Goal: Check status: Check status

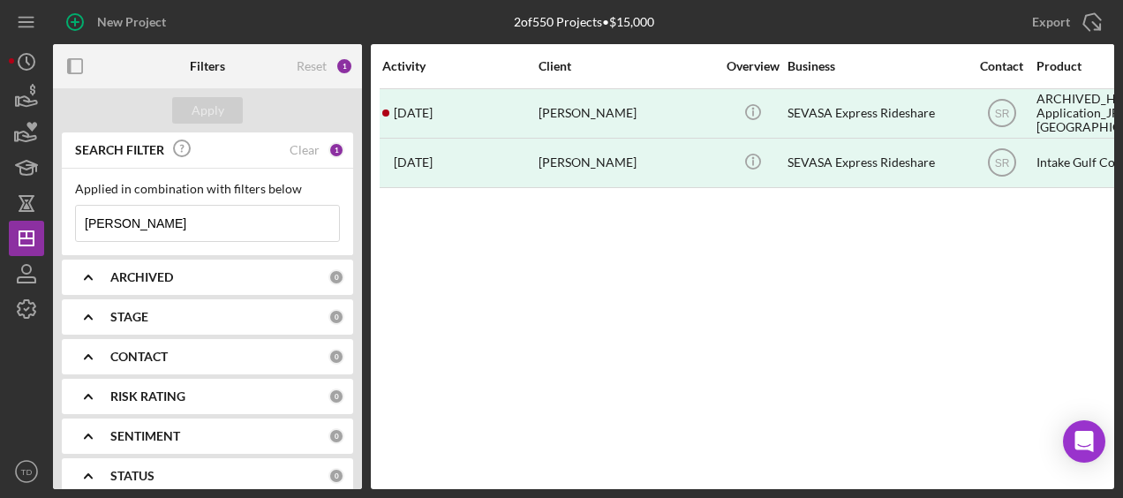
click at [168, 211] on input "[PERSON_NAME]" at bounding box center [207, 223] width 263 height 35
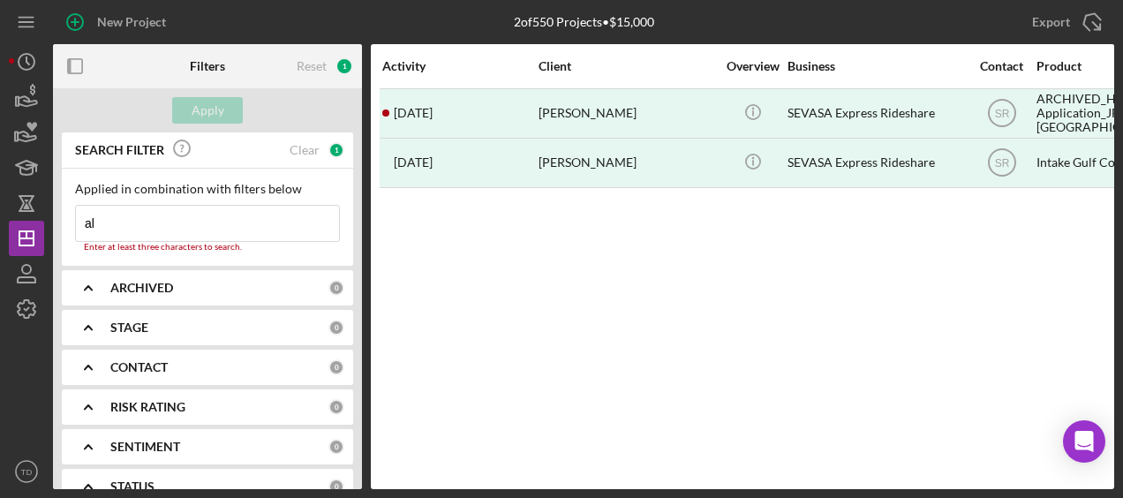
type input "a"
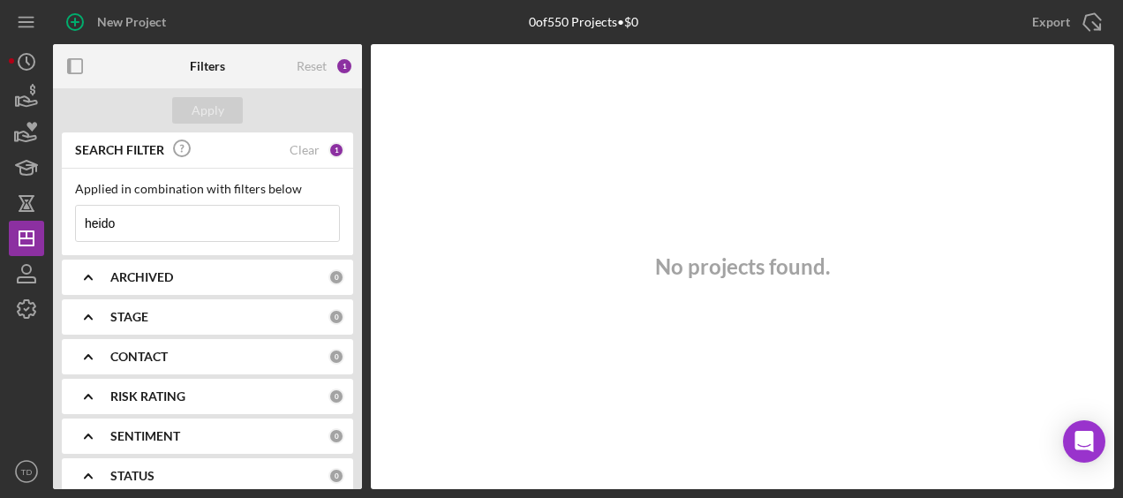
click at [168, 211] on input "heido" at bounding box center [207, 223] width 263 height 35
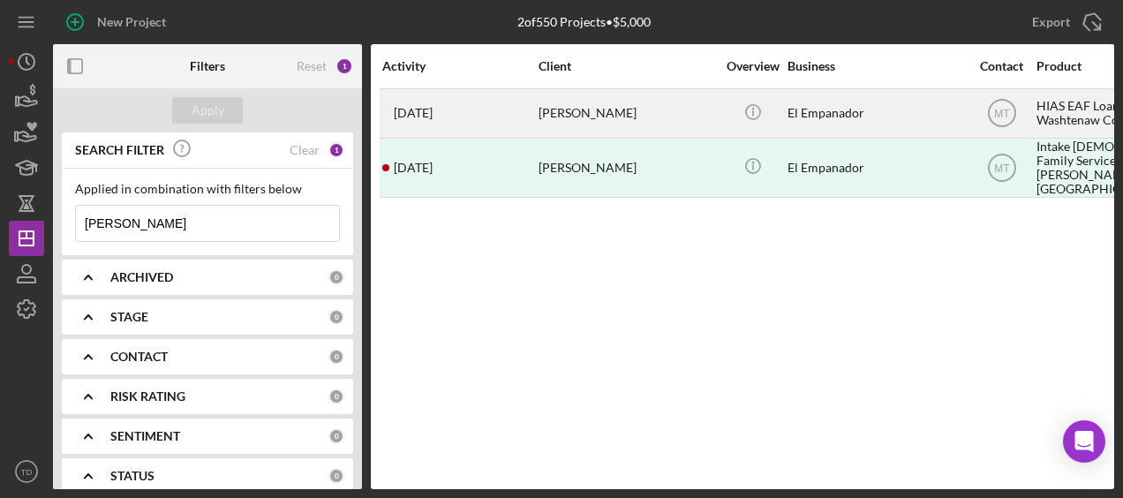
type input "[PERSON_NAME]"
click at [531, 115] on div "[DATE] [PERSON_NAME]" at bounding box center [459, 113] width 154 height 47
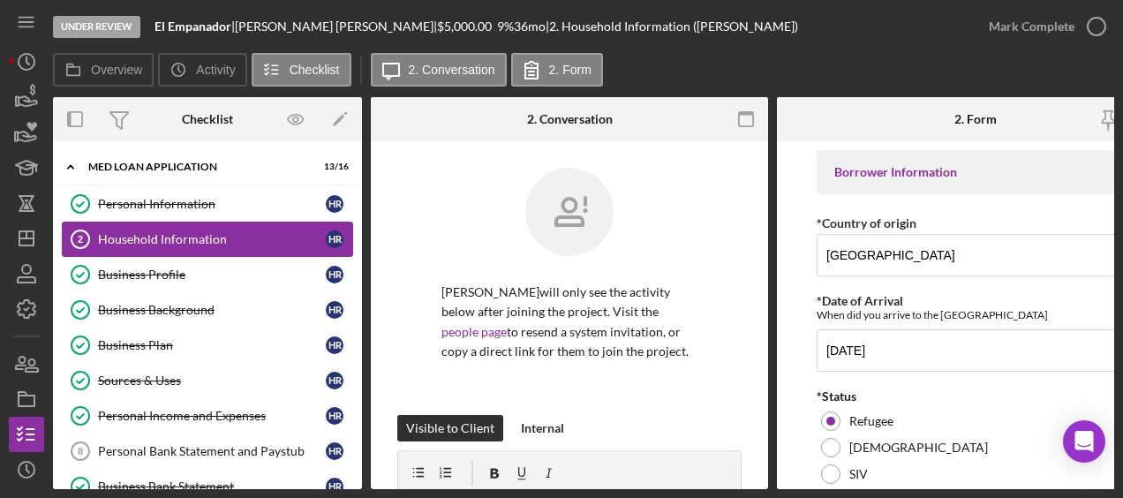
click at [207, 222] on link "Household Information 2 Household Information H R" at bounding box center [207, 239] width 291 height 35
click at [178, 272] on div "Business Profile" at bounding box center [212, 274] width 228 height 14
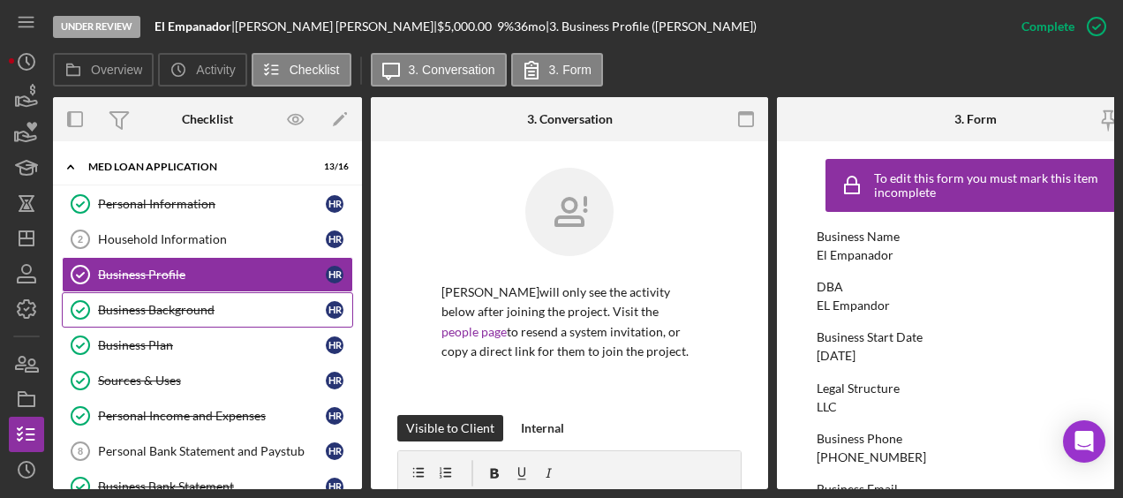
click at [178, 296] on link "Business Background Business Background H R" at bounding box center [207, 309] width 291 height 35
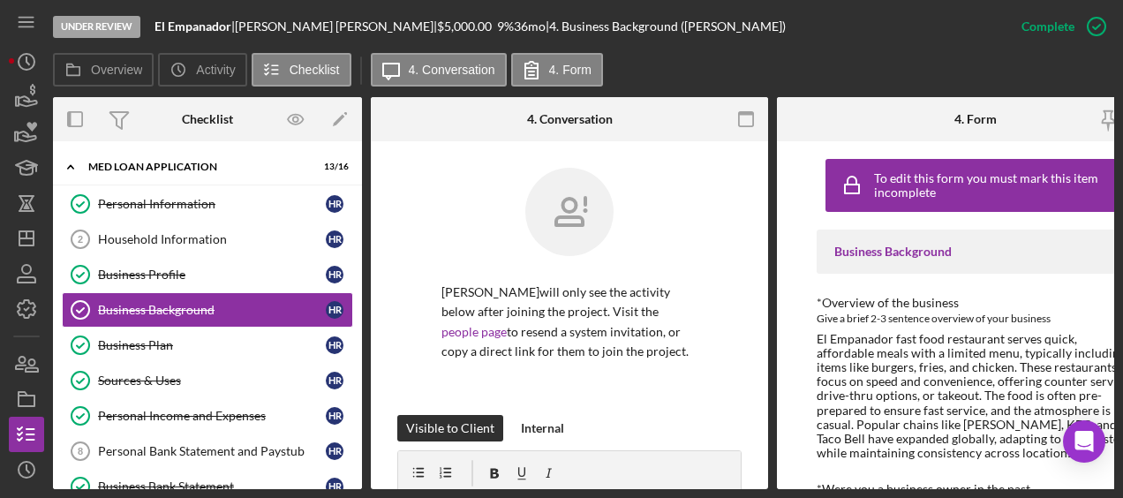
scroll to position [223, 0]
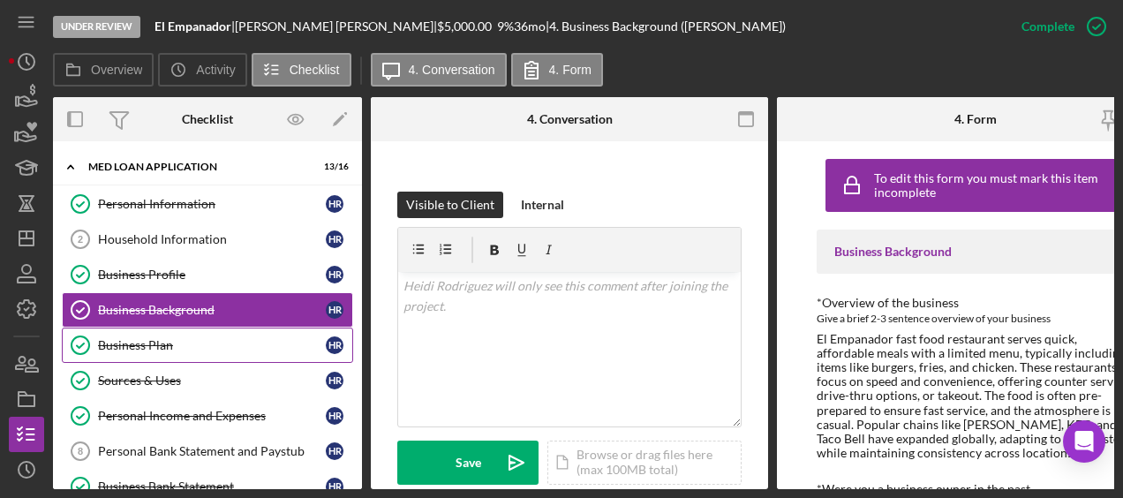
click at [203, 330] on link "Business Plan Business Plan H R" at bounding box center [207, 345] width 291 height 35
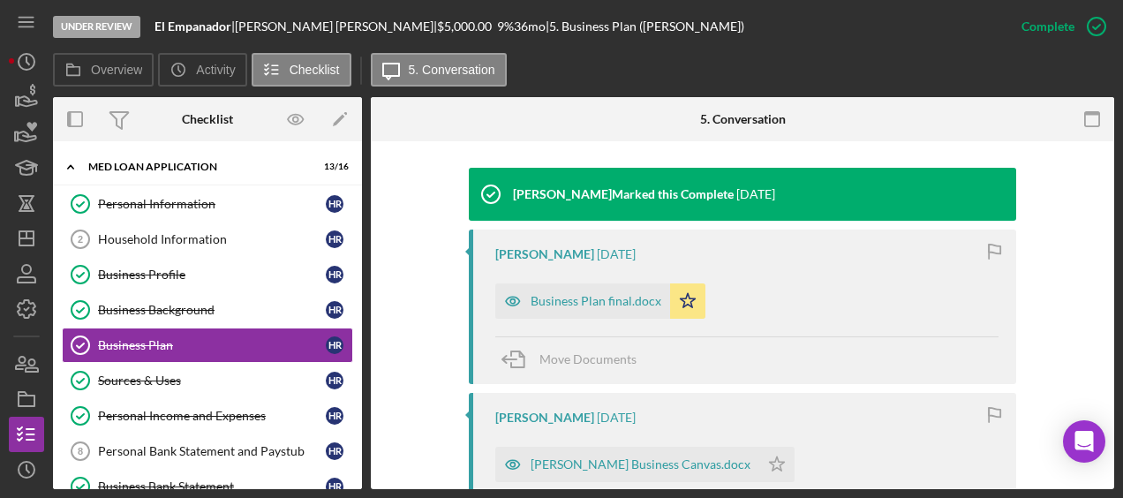
scroll to position [553, 0]
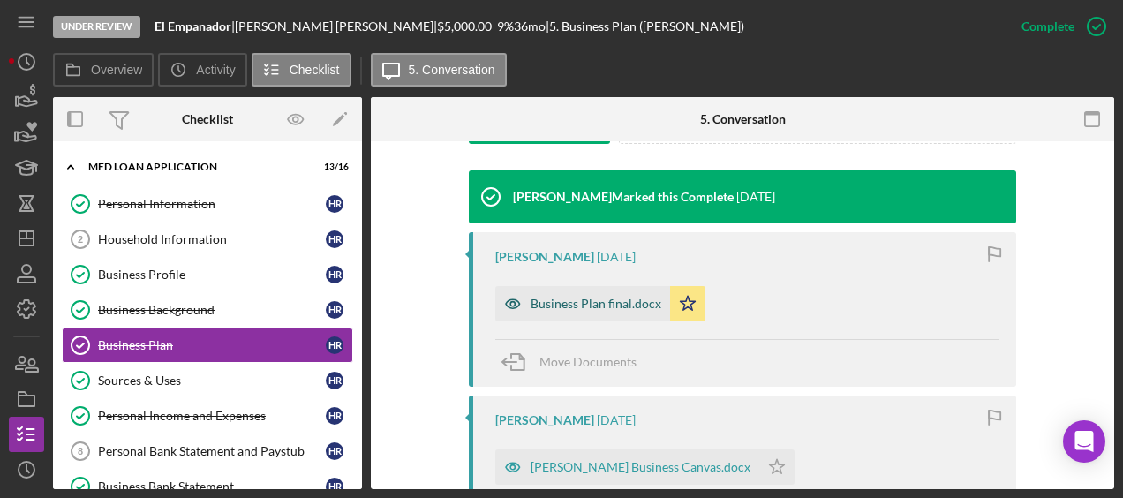
click at [591, 308] on div "Business Plan final.docx" at bounding box center [596, 304] width 131 height 14
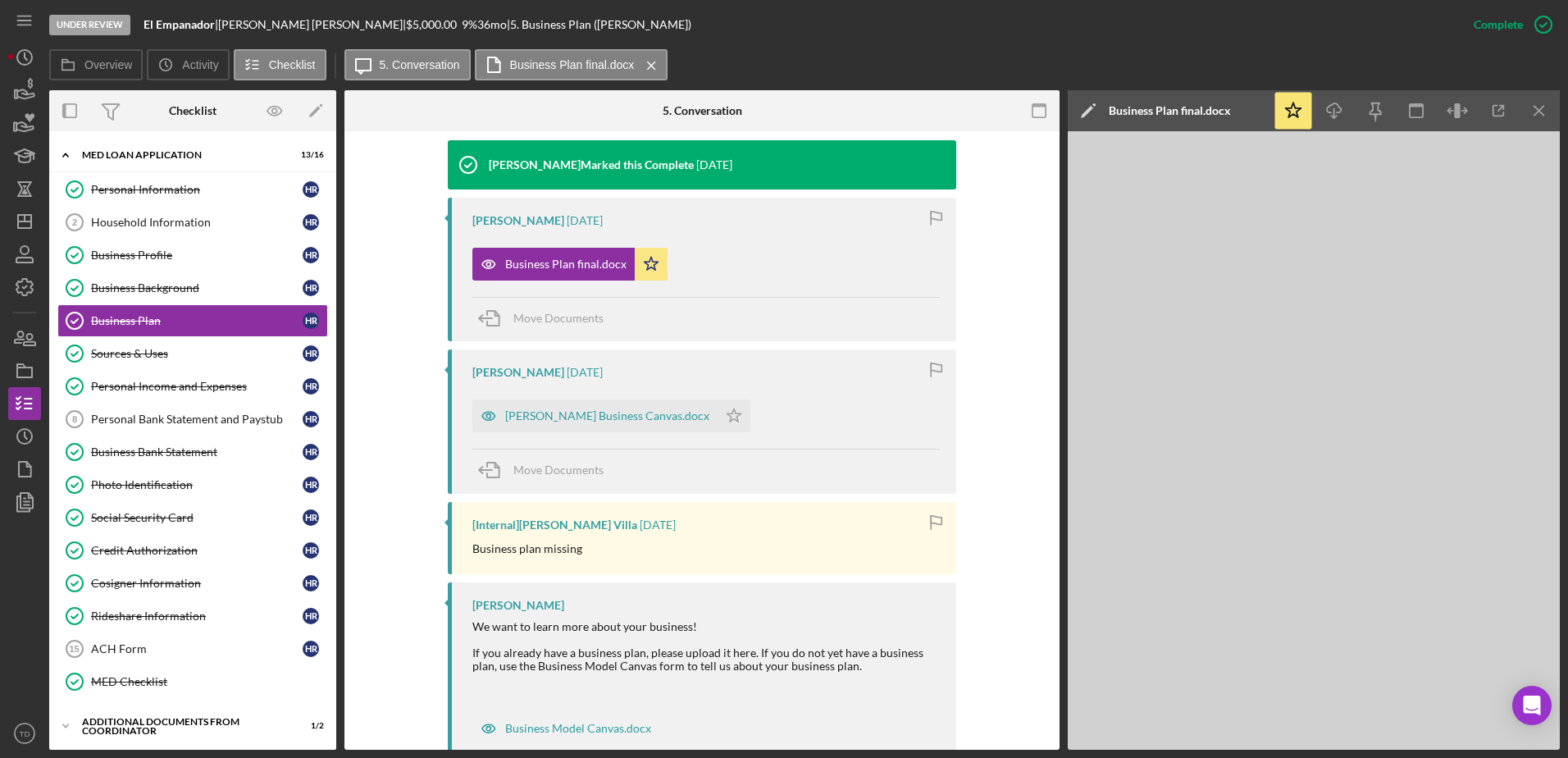
scroll to position [504, 0]
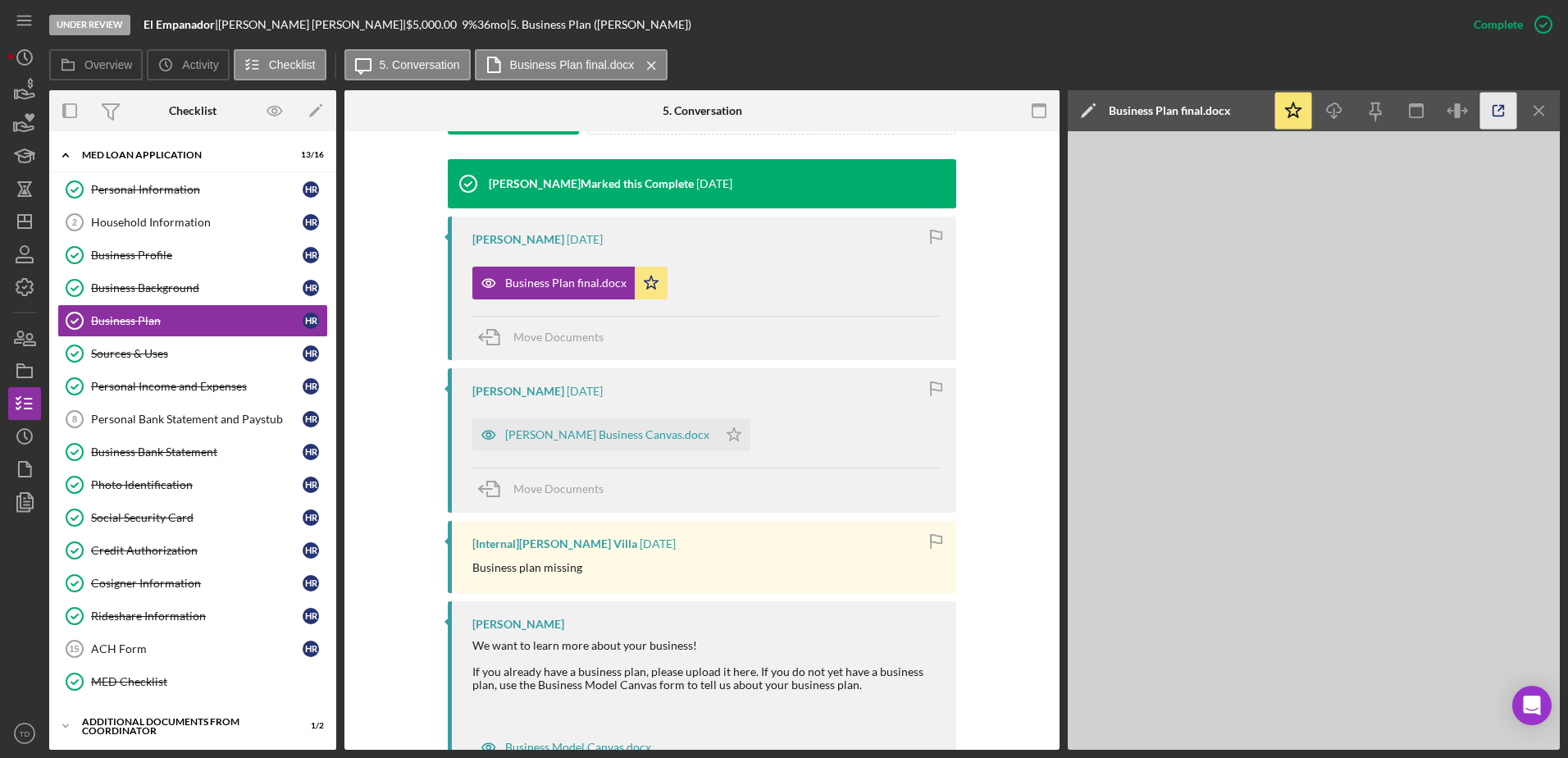
click at [1042, 124] on icon "button" at bounding box center [1498, 111] width 37 height 37
click at [141, 299] on link "Business Background Business Background H R" at bounding box center [192, 287] width 270 height 33
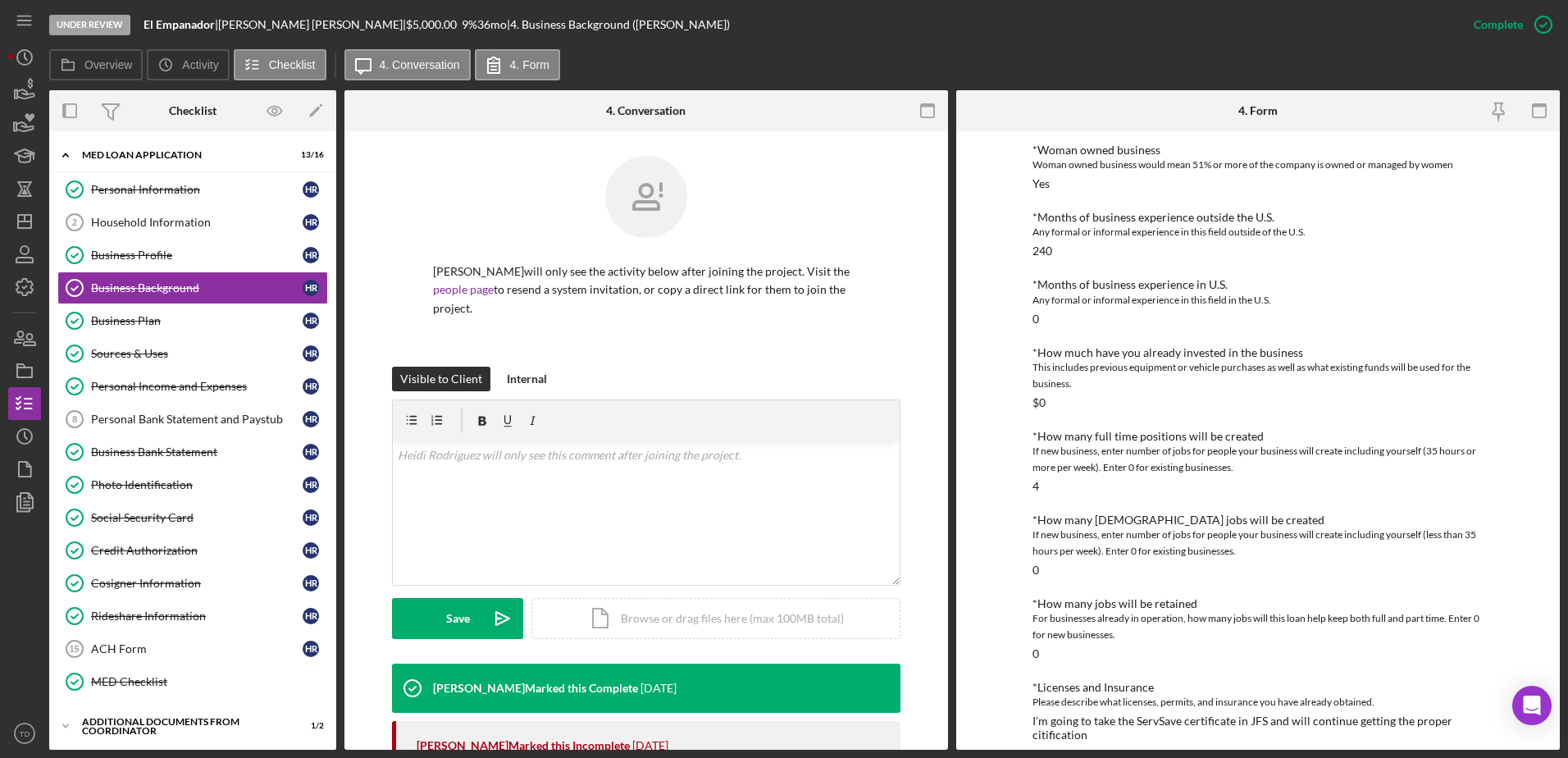
scroll to position [529, 0]
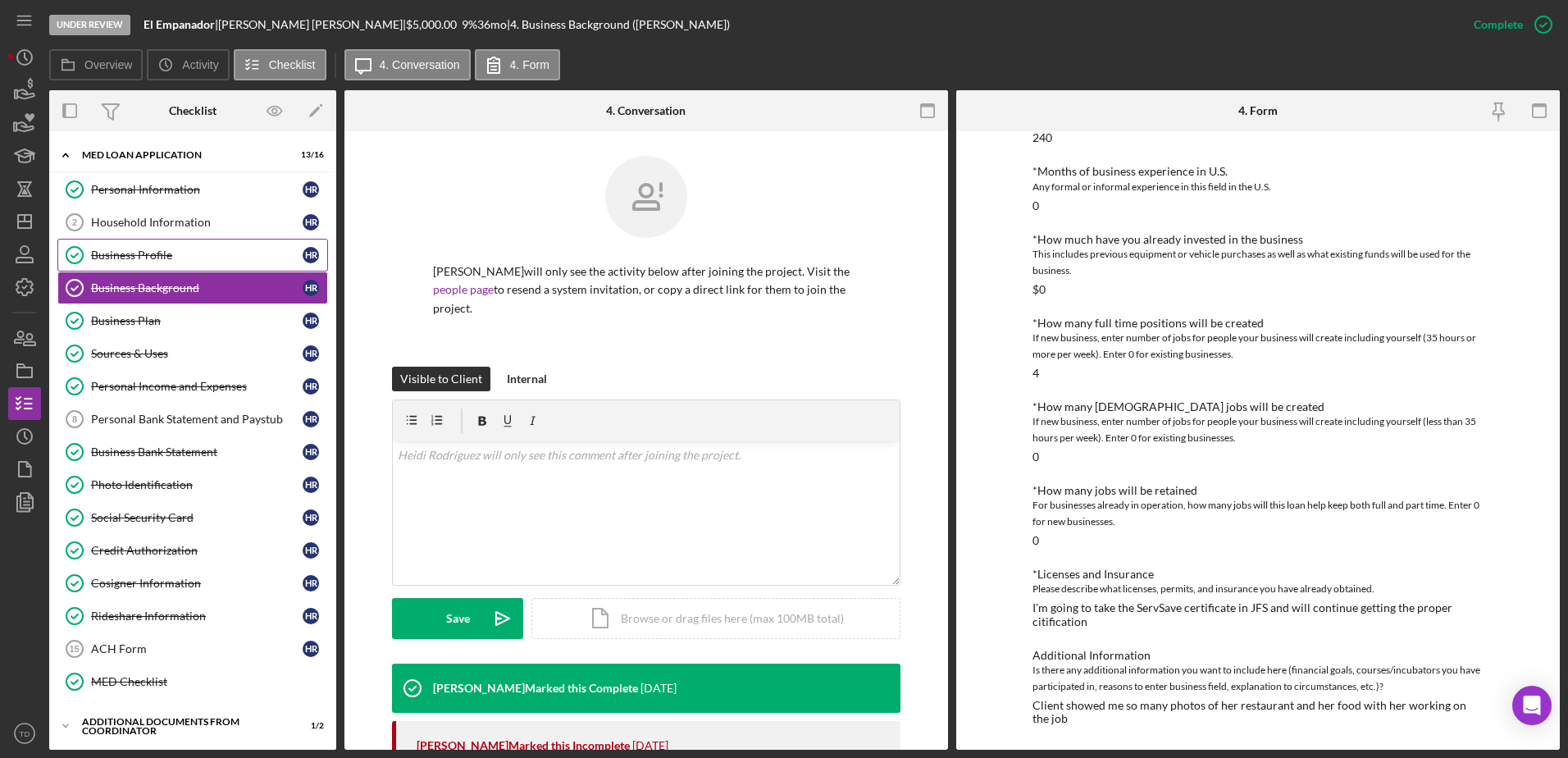
click at [137, 259] on div "Business Profile" at bounding box center [197, 255] width 212 height 13
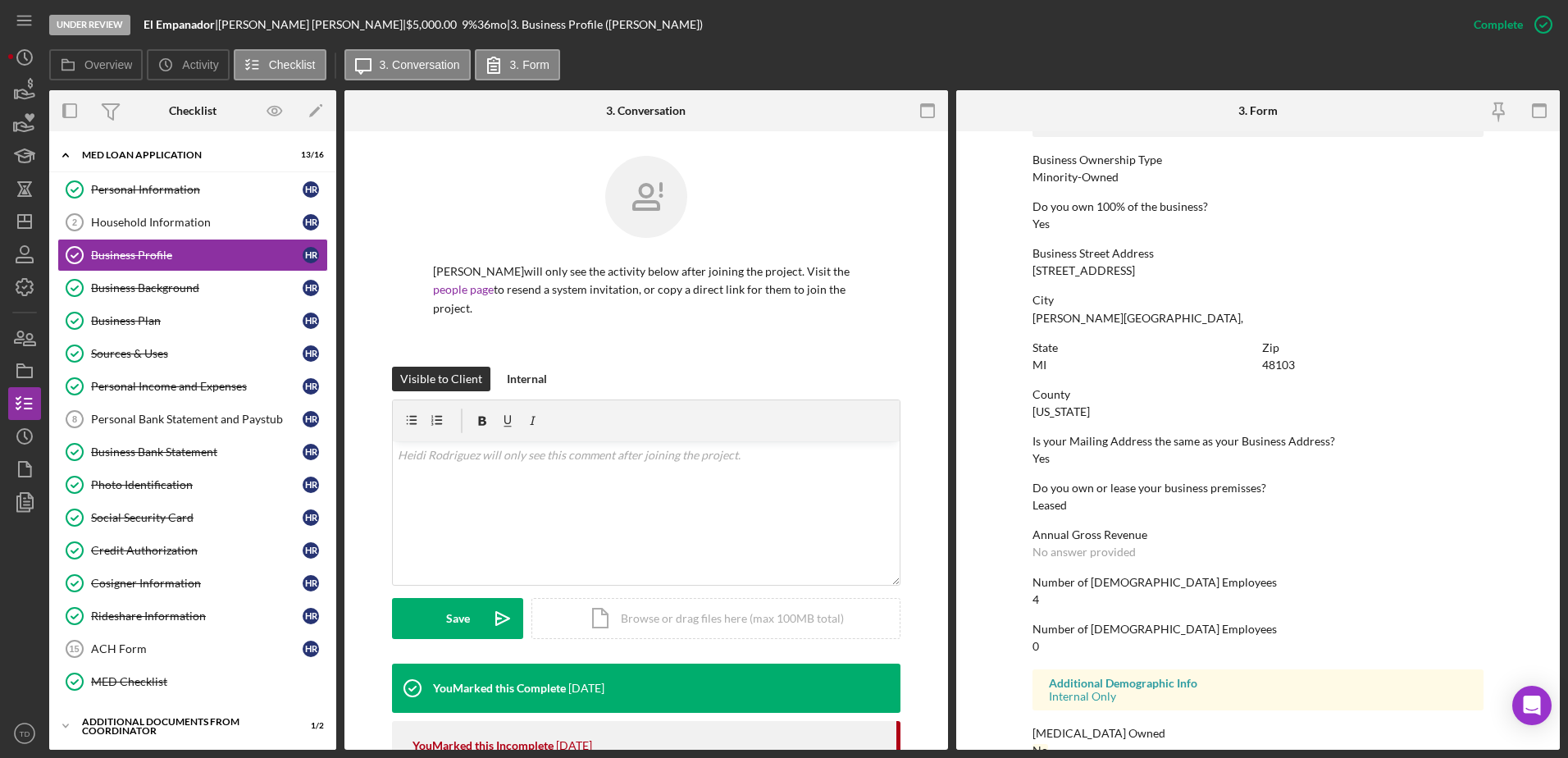
scroll to position [619, 0]
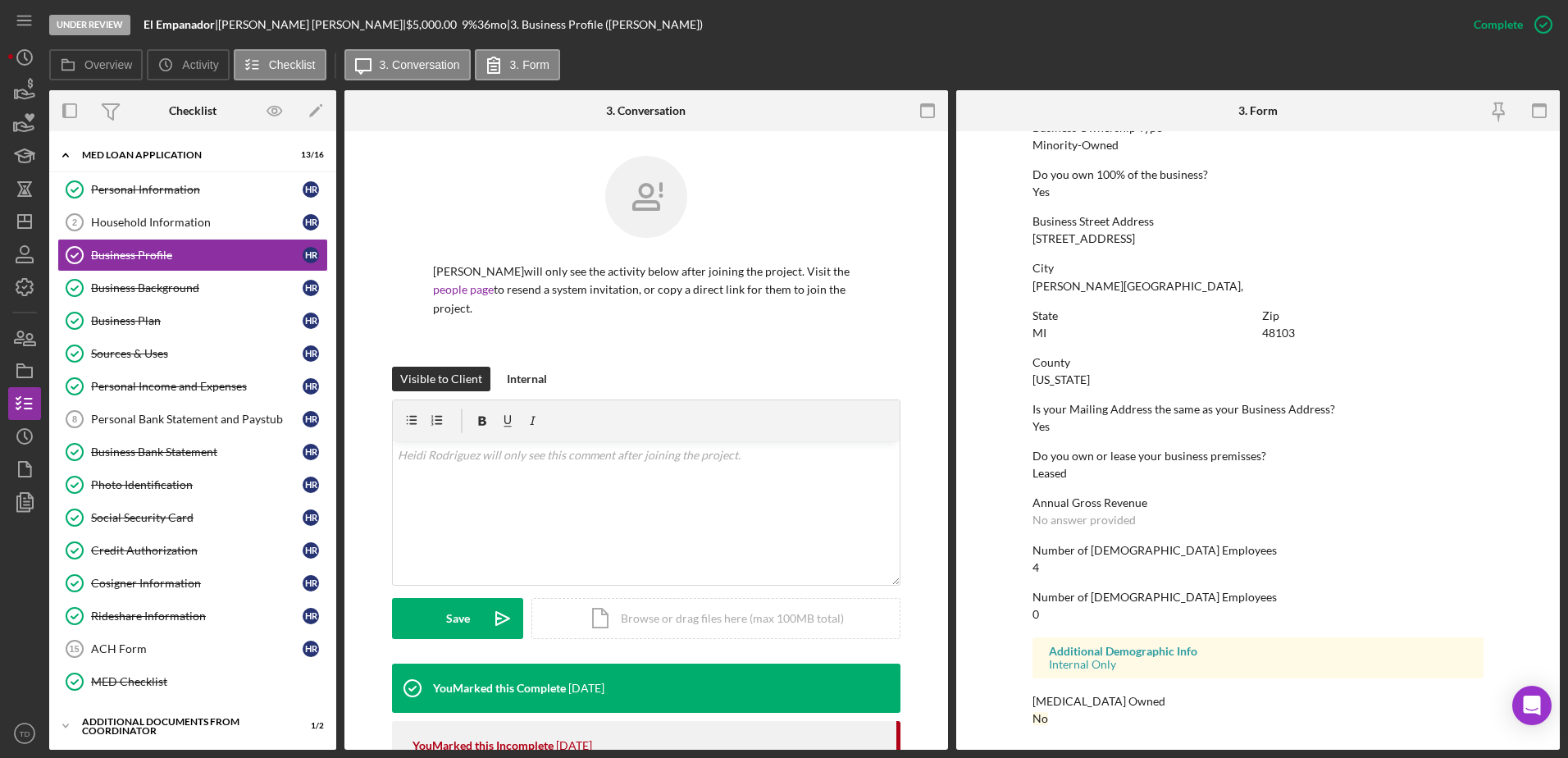
drag, startPoint x: 1035, startPoint y: 565, endPoint x: 1019, endPoint y: 563, distance: 16.1
click at [159, 202] on link "Personal Information Personal Information H R" at bounding box center [192, 189] width 270 height 33
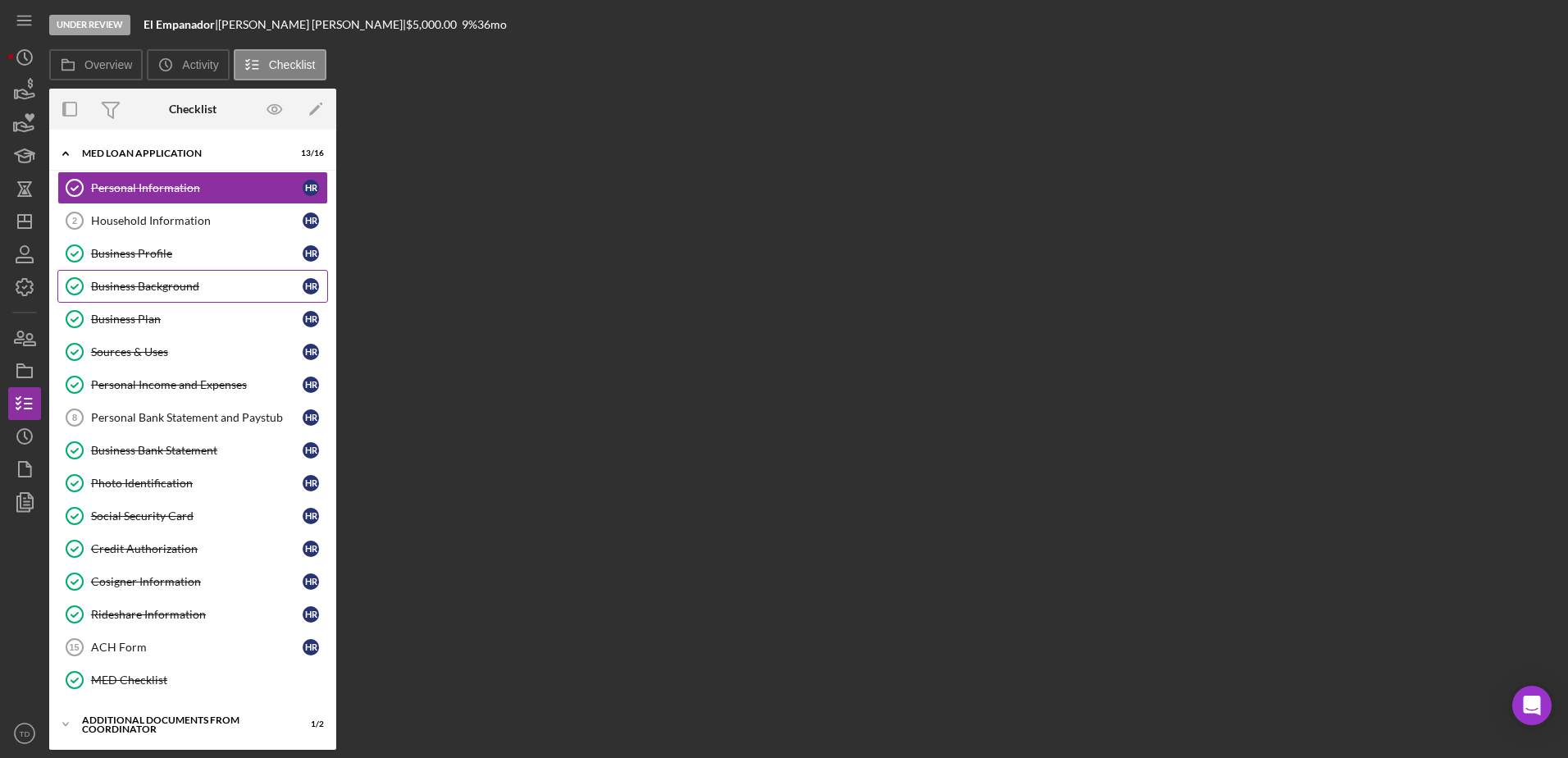
click at [141, 277] on link "Business Background Business Background H R" at bounding box center [192, 285] width 270 height 33
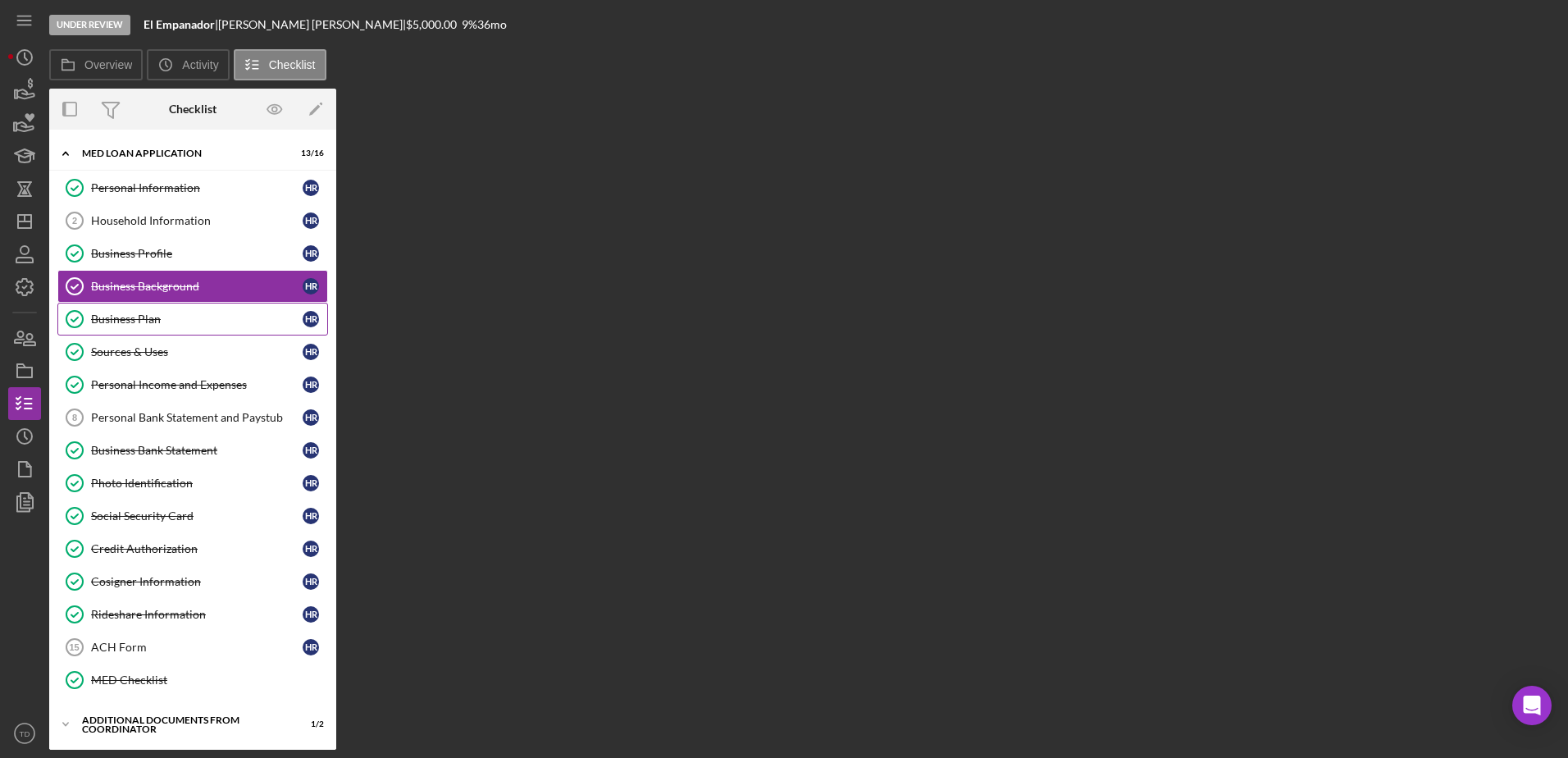
click at [138, 315] on div "Business Plan" at bounding box center [197, 319] width 212 height 13
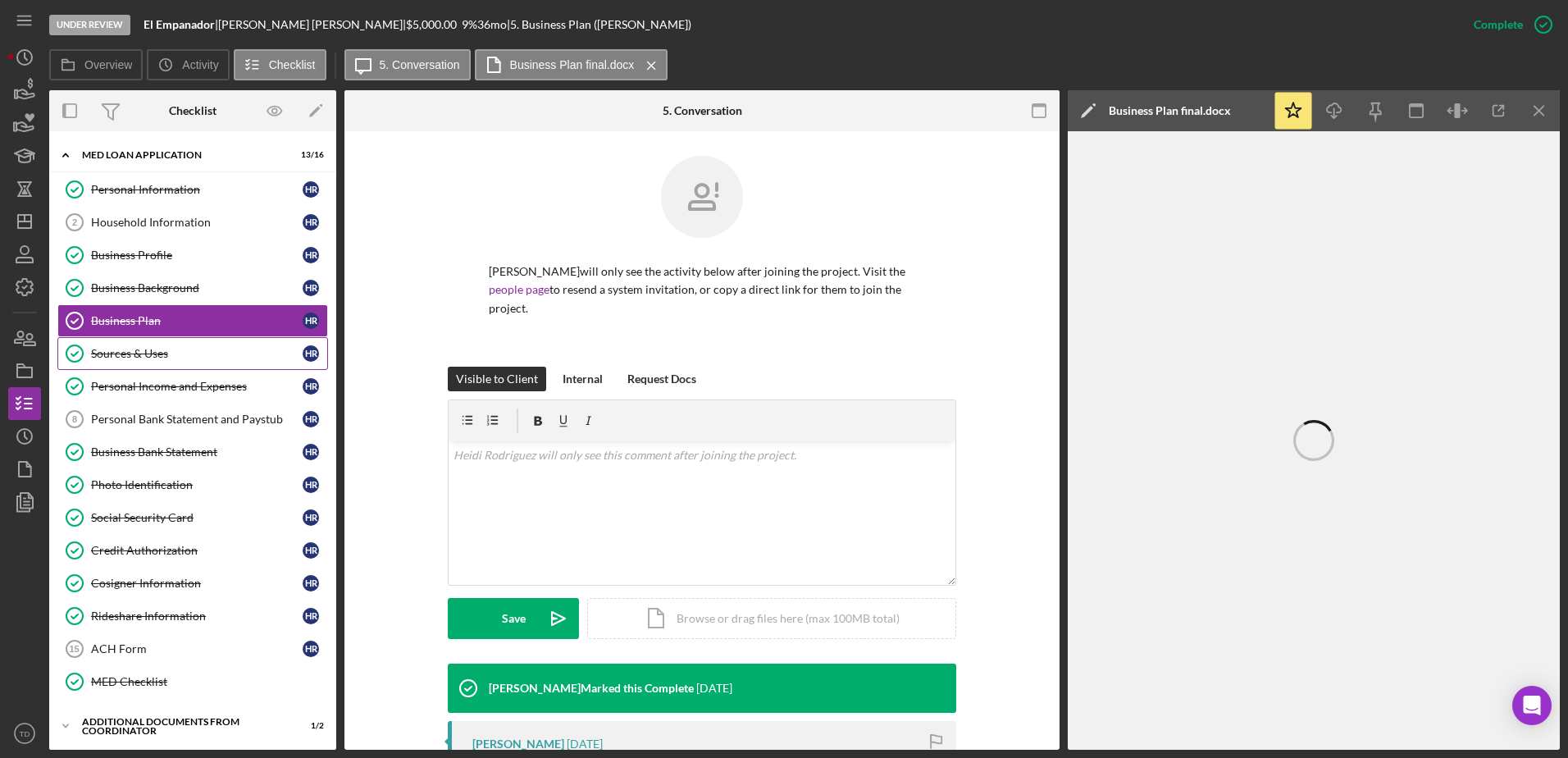
click at [135, 353] on div "Sources & Uses" at bounding box center [197, 353] width 212 height 13
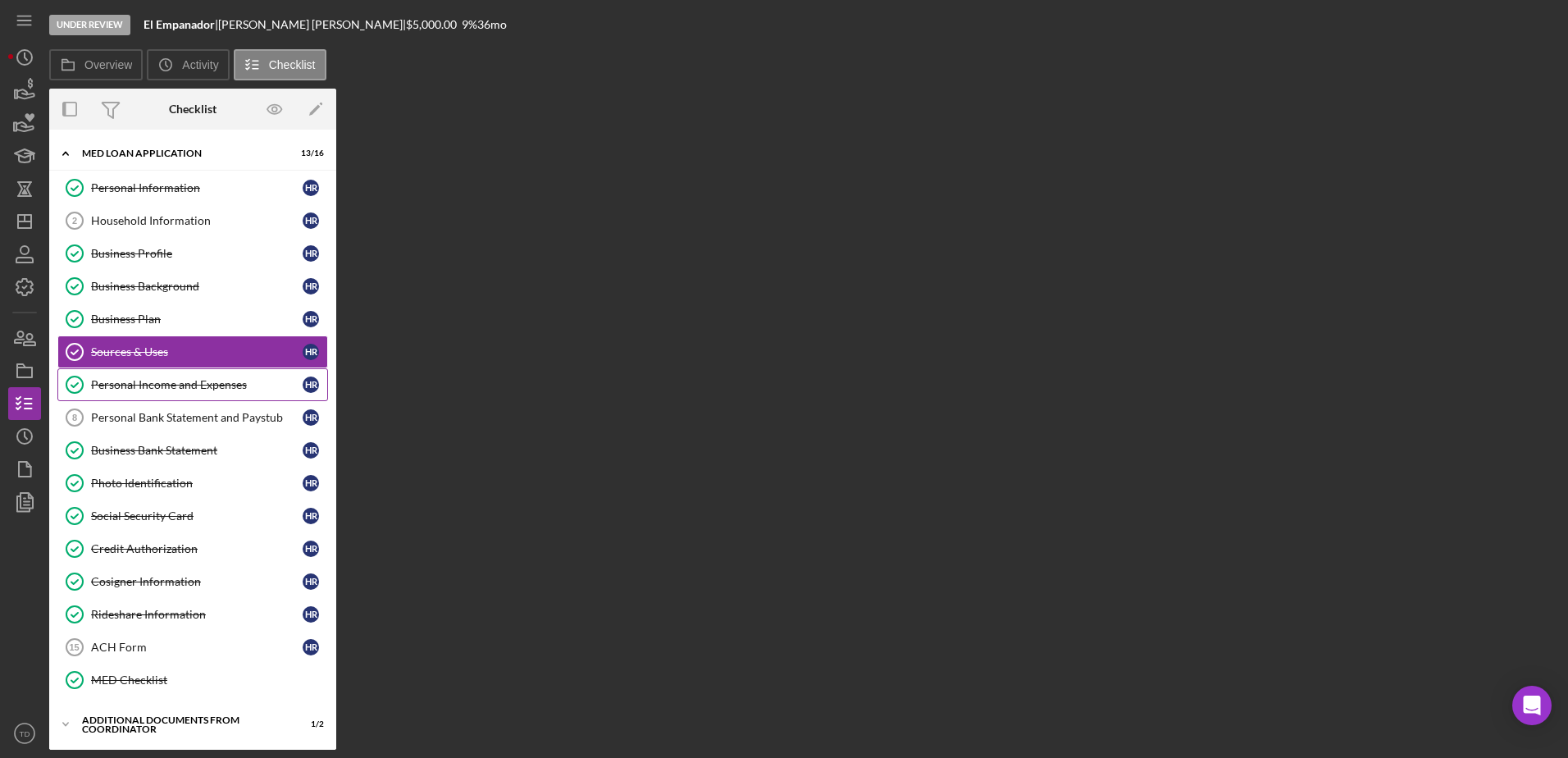
click at [134, 388] on div "Personal Income and Expenses" at bounding box center [197, 385] width 212 height 13
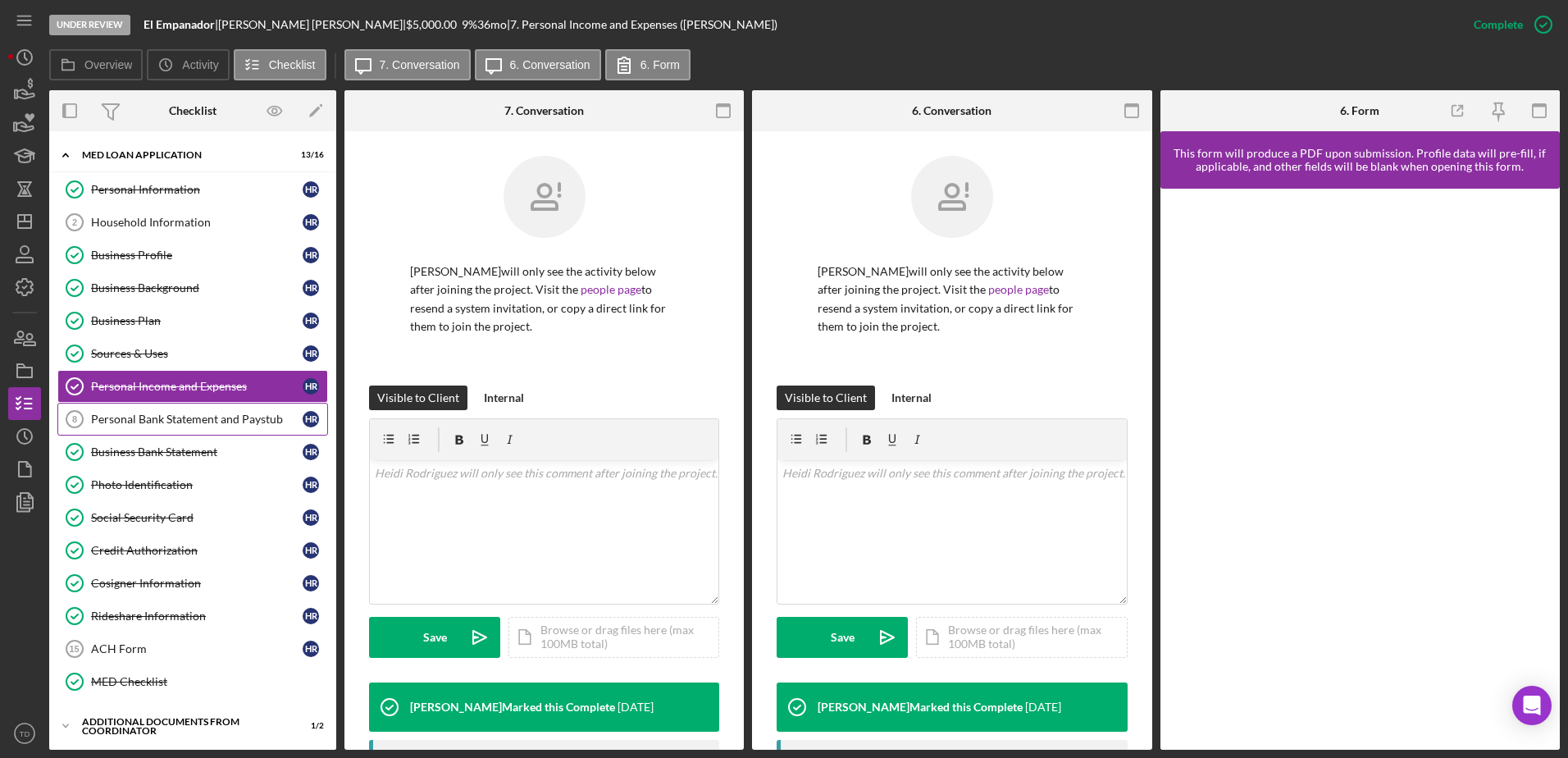
click at [131, 413] on div "Personal Bank Statement and Paystub" at bounding box center [197, 419] width 212 height 13
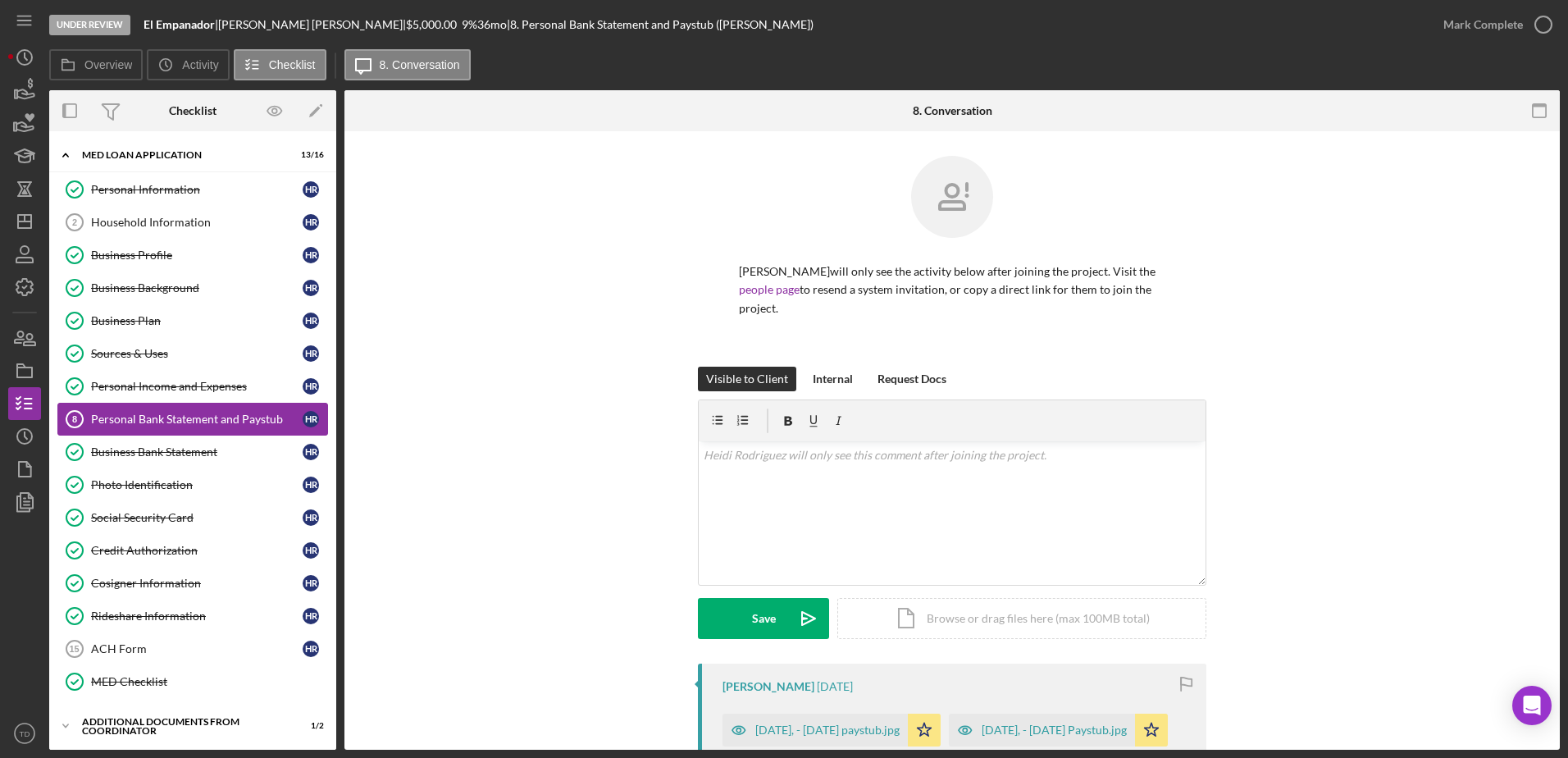
click at [125, 434] on link "Personal Bank Statement and Paystub 8 Personal Bank Statement and Paystub H R" at bounding box center [192, 418] width 270 height 33
click at [131, 325] on div "Business Plan" at bounding box center [197, 320] width 212 height 13
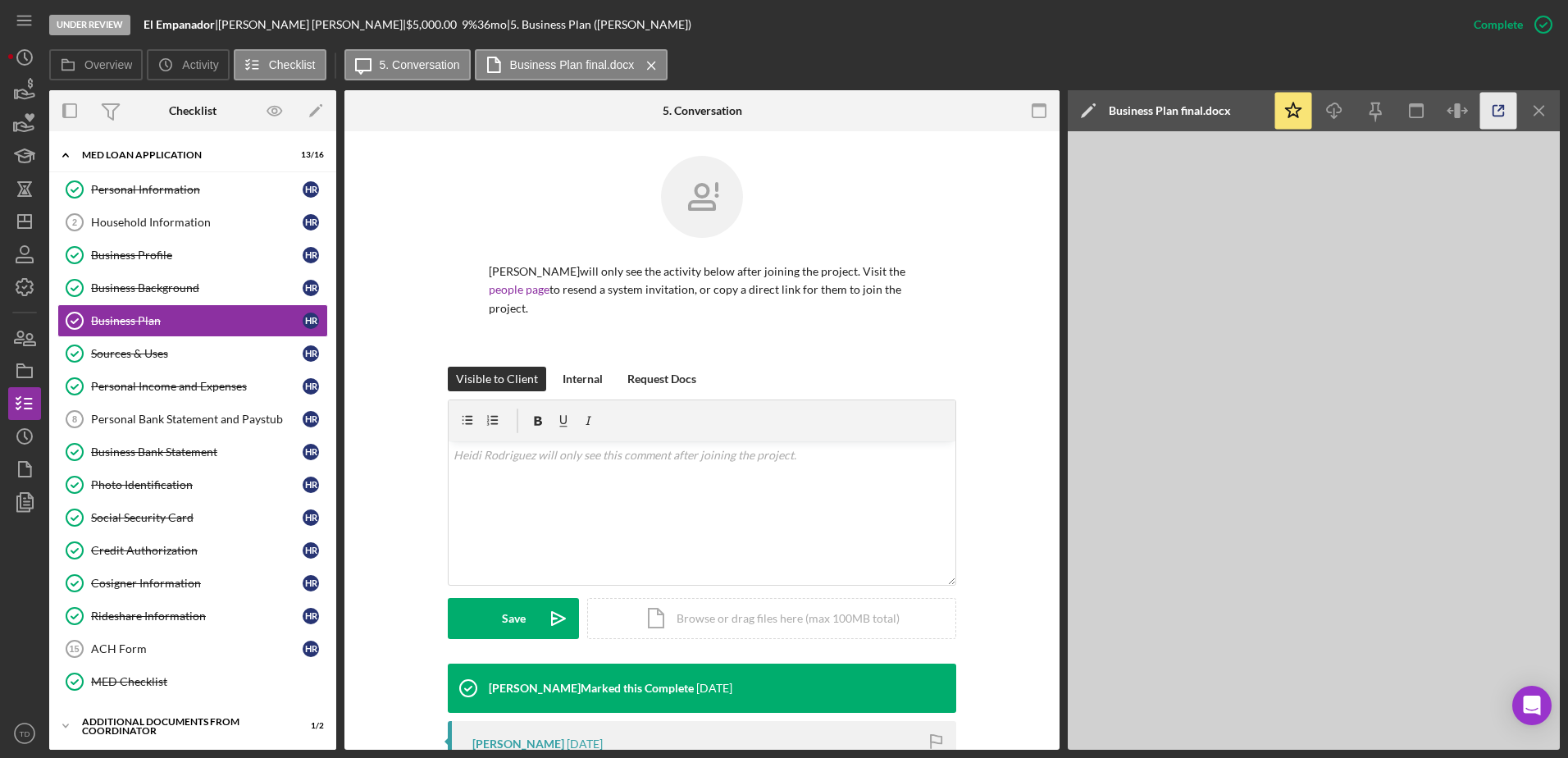
click at [1042, 111] on icon "button" at bounding box center [1498, 111] width 37 height 37
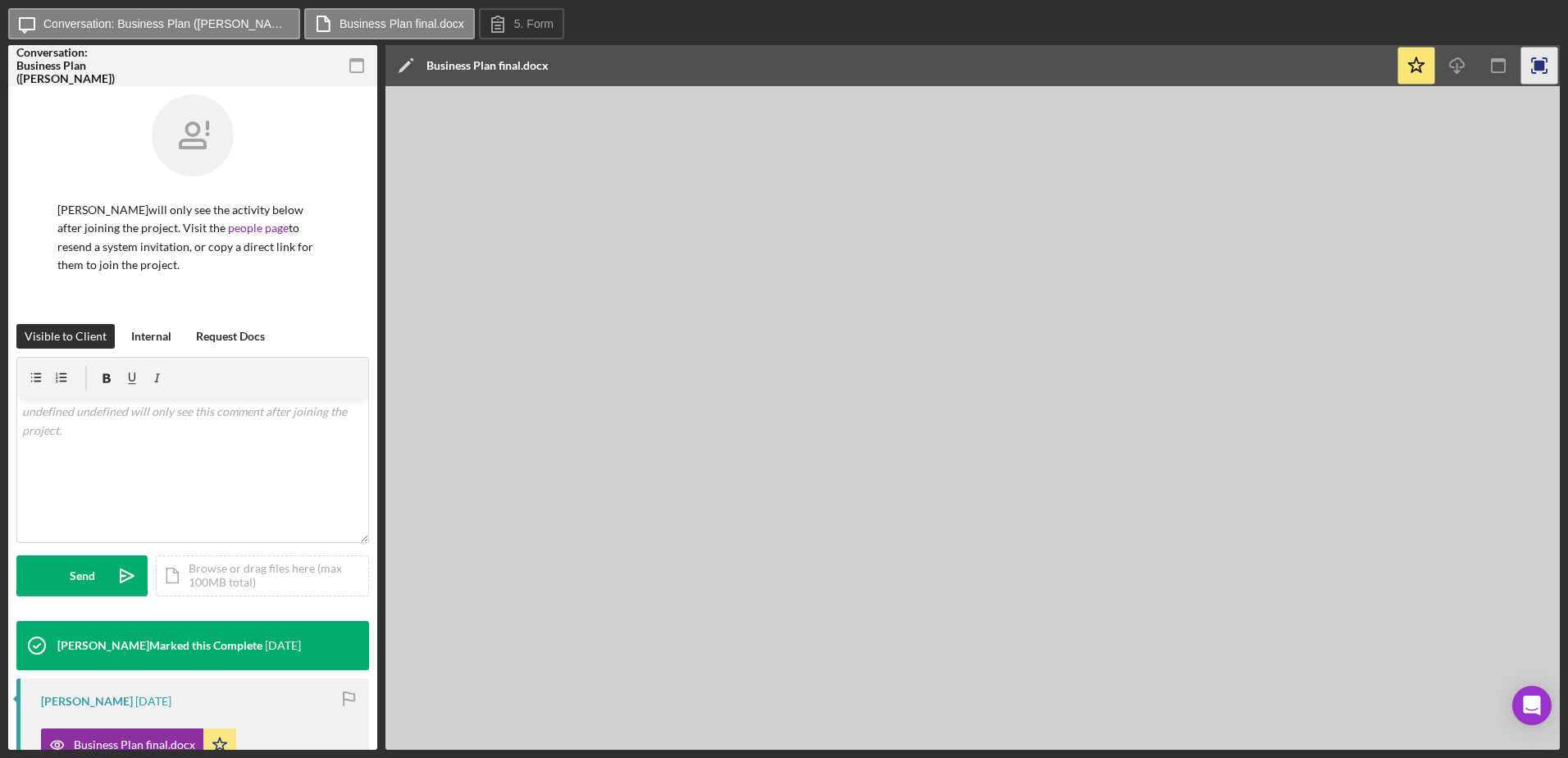
click at [1545, 66] on icon "button" at bounding box center [1540, 66] width 37 height 37
